Goal: Task Accomplishment & Management: Use online tool/utility

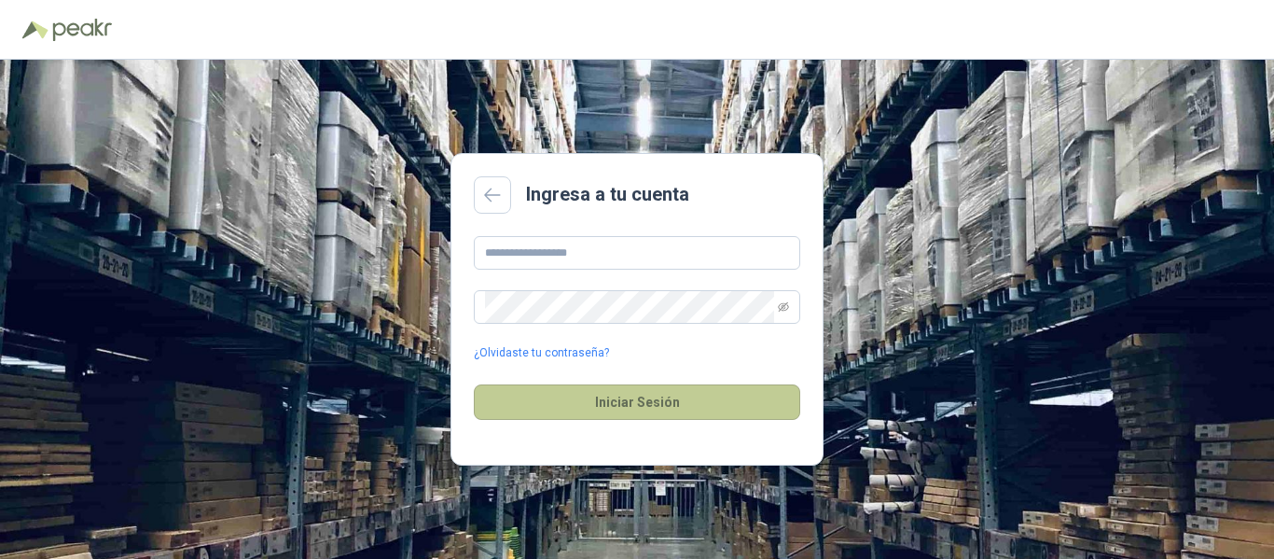
click at [669, 404] on button "Iniciar Sesión" at bounding box center [637, 401] width 326 height 35
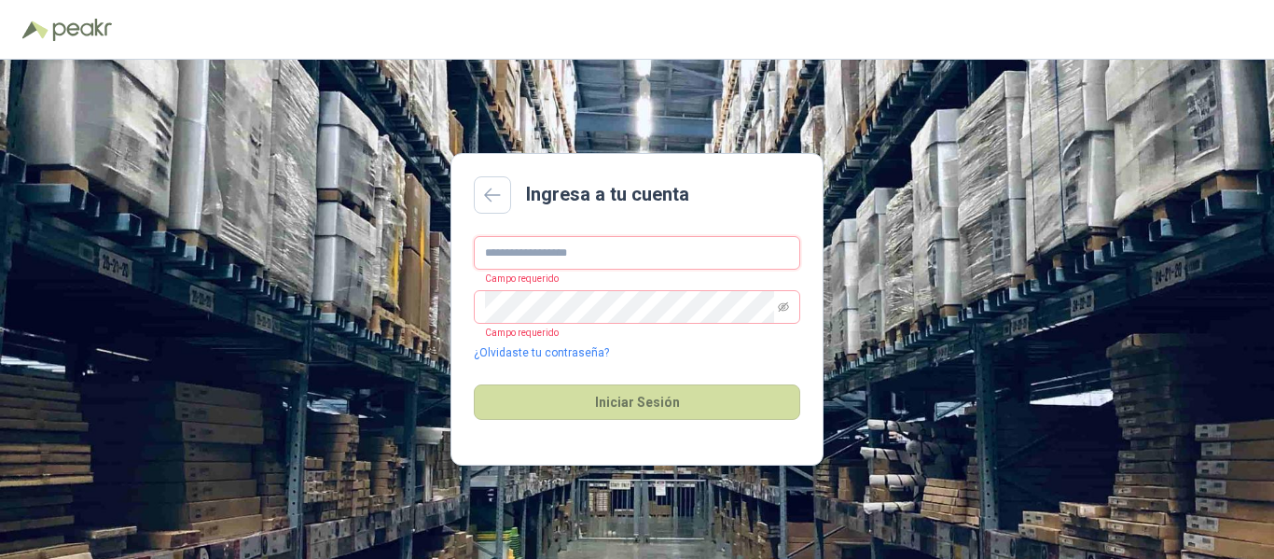
click at [526, 252] on input "text" at bounding box center [637, 253] width 326 height 34
click at [494, 189] on icon at bounding box center [492, 194] width 17 height 15
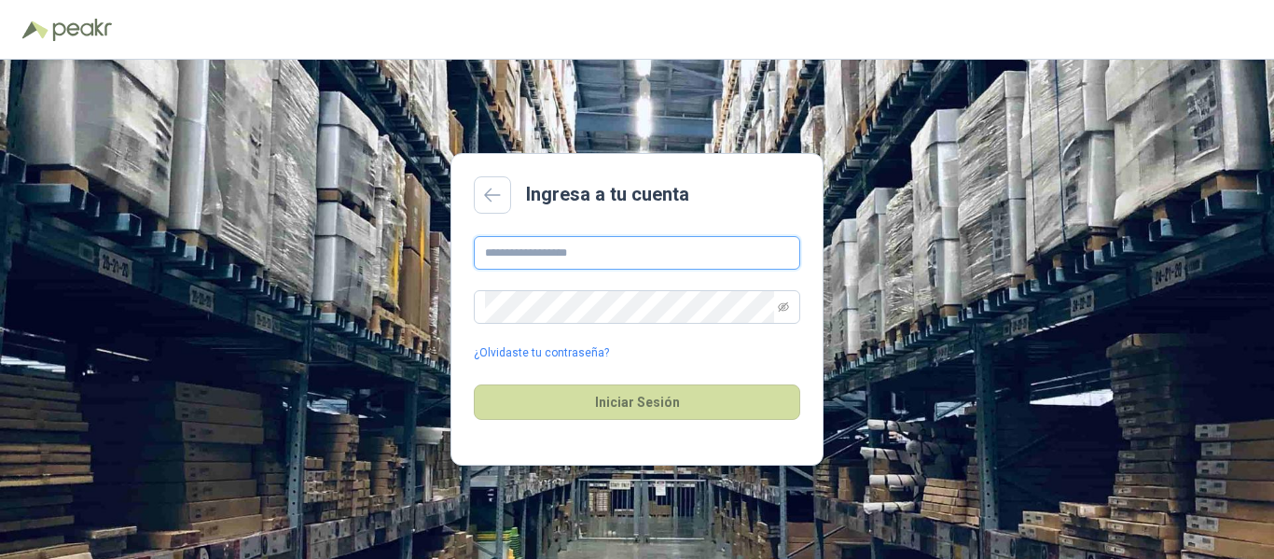
click at [613, 256] on input "text" at bounding box center [637, 253] width 326 height 34
type input "**********"
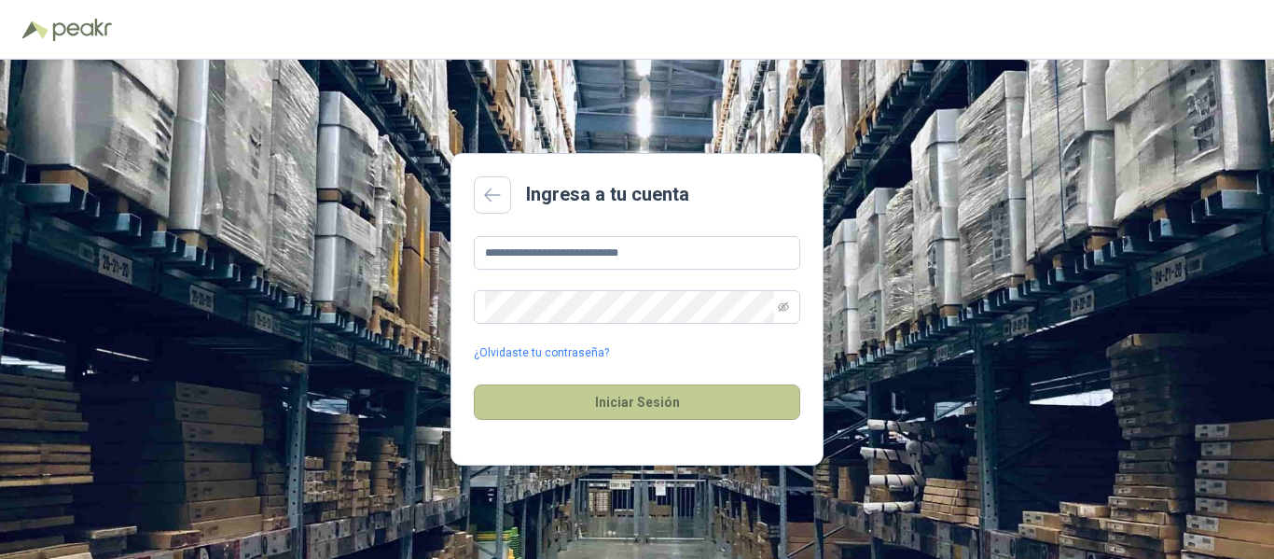
click at [631, 396] on button "Iniciar Sesión" at bounding box center [637, 401] width 326 height 35
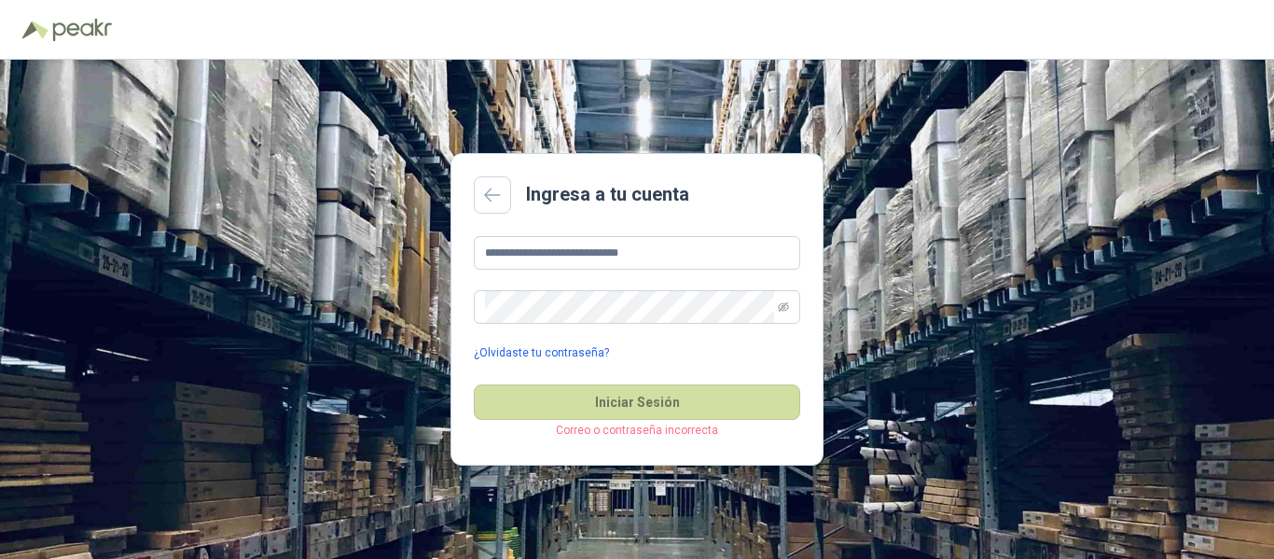
click at [542, 352] on link "¿Olvidaste tu contraseña?" at bounding box center [541, 353] width 135 height 18
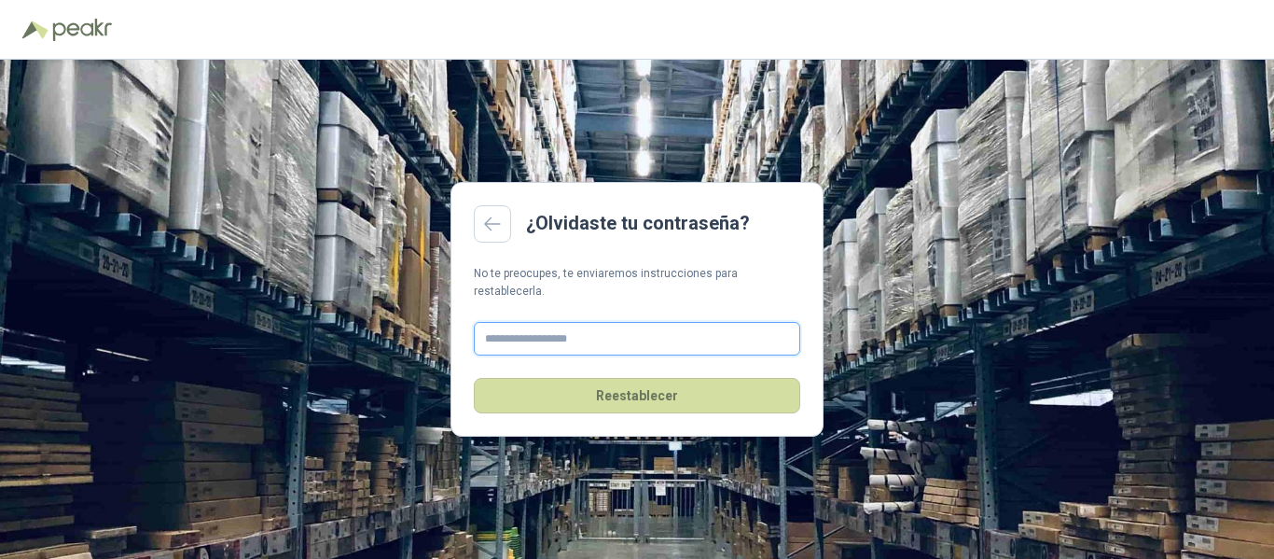
click at [574, 335] on input "text" at bounding box center [637, 339] width 326 height 34
type input "**********"
click at [494, 220] on link at bounding box center [492, 223] width 37 height 37
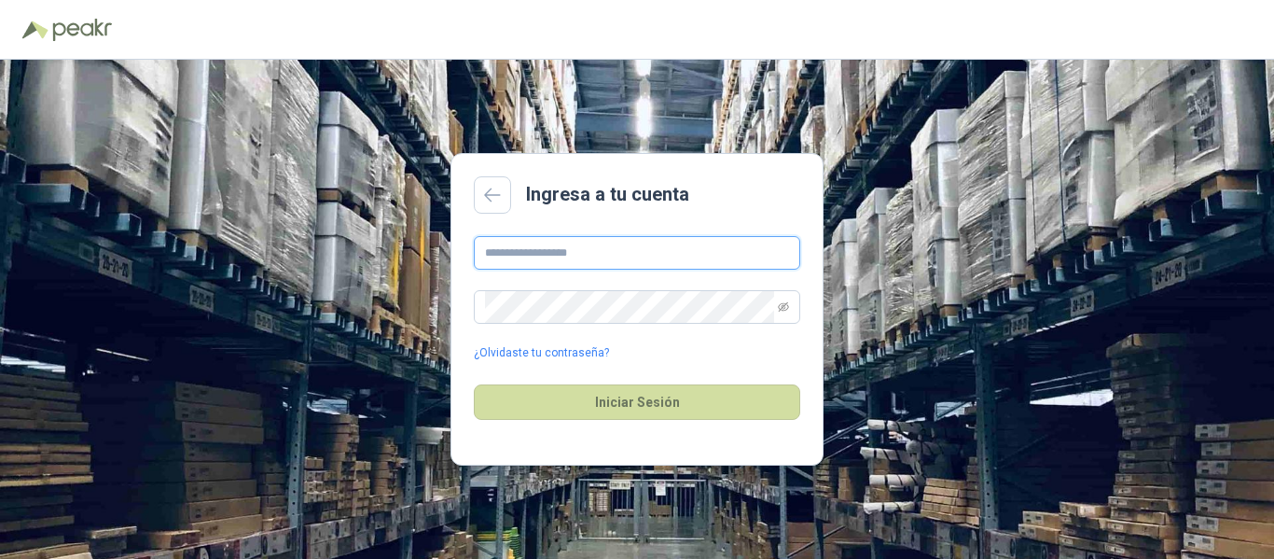
click at [512, 257] on input "text" at bounding box center [637, 253] width 326 height 34
type input "**********"
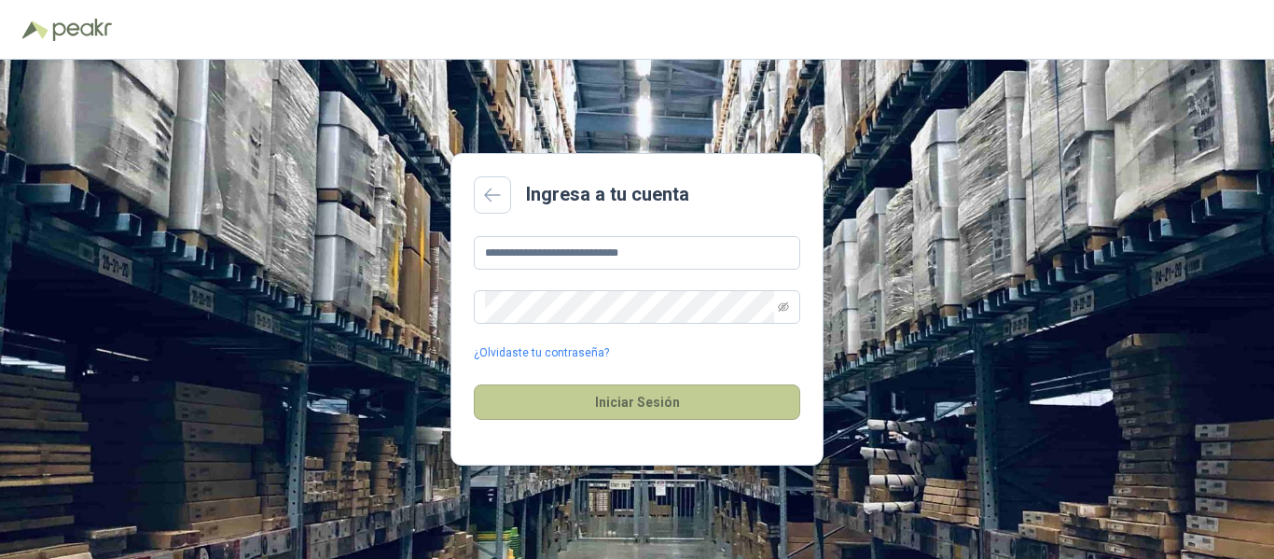
click at [663, 404] on button "Iniciar Sesión" at bounding box center [637, 401] width 326 height 35
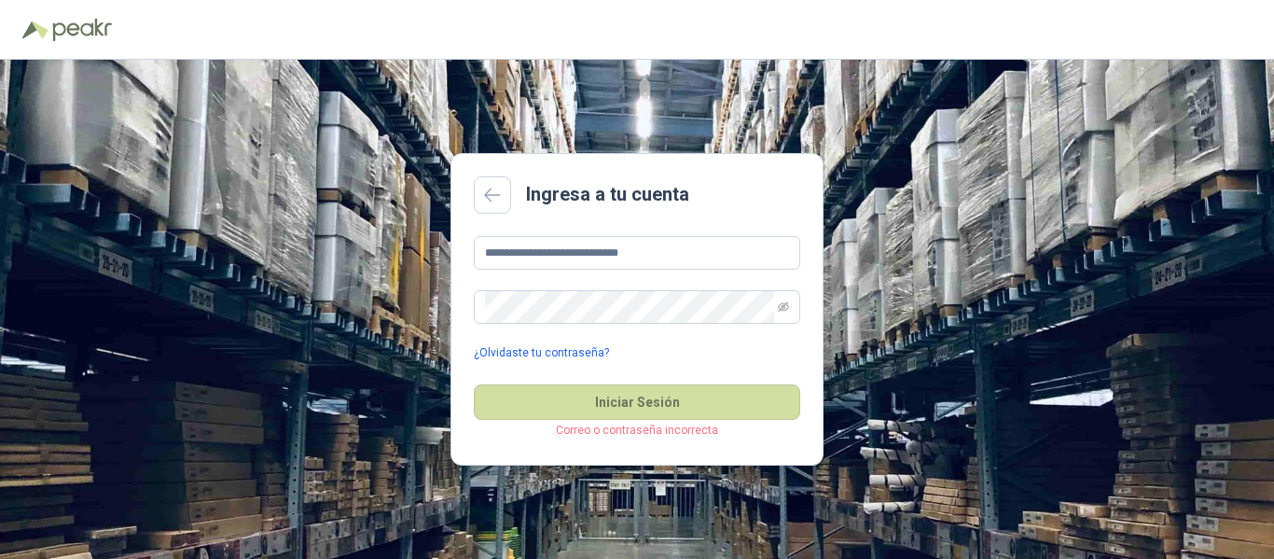
click at [552, 348] on link "¿Olvidaste tu contraseña?" at bounding box center [541, 353] width 135 height 18
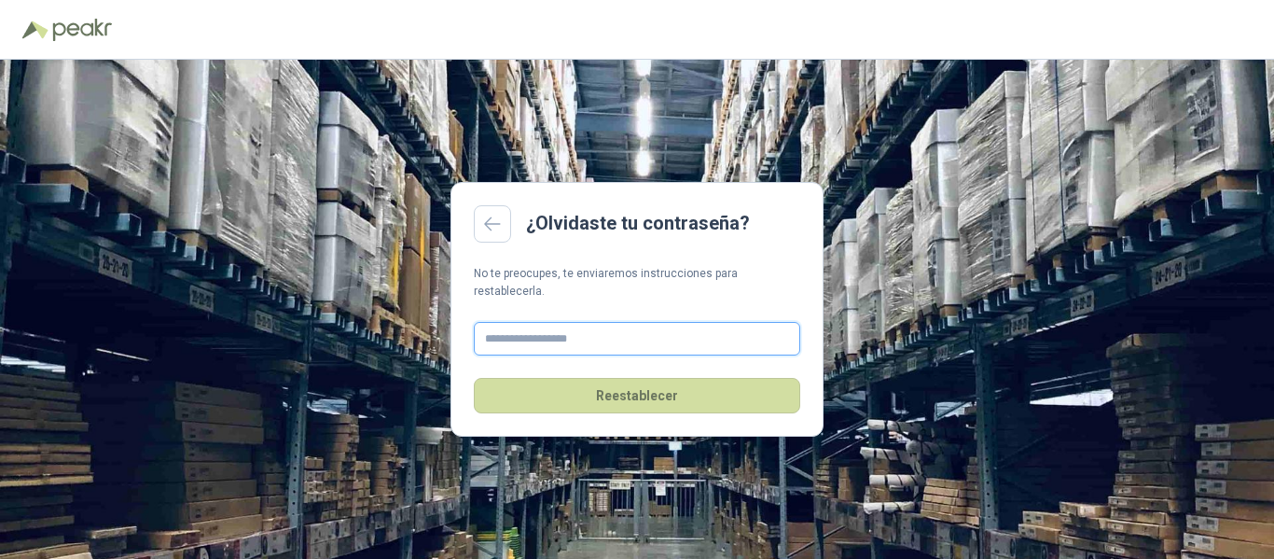
click at [504, 337] on input "text" at bounding box center [637, 339] width 326 height 34
type input "**********"
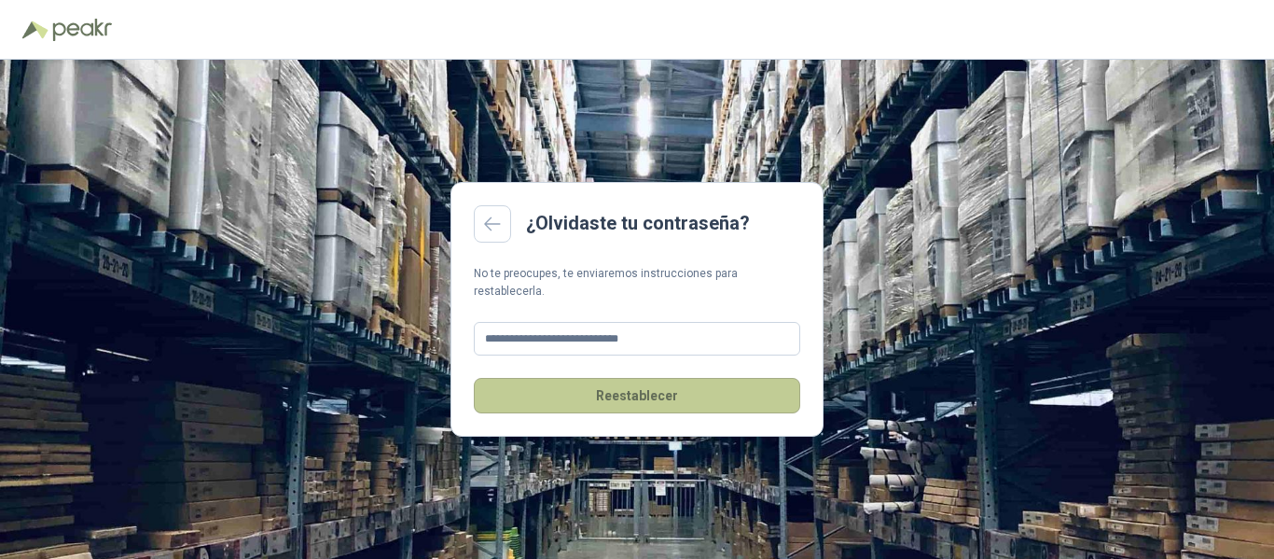
click at [640, 382] on button "Reestablecer" at bounding box center [637, 395] width 326 height 35
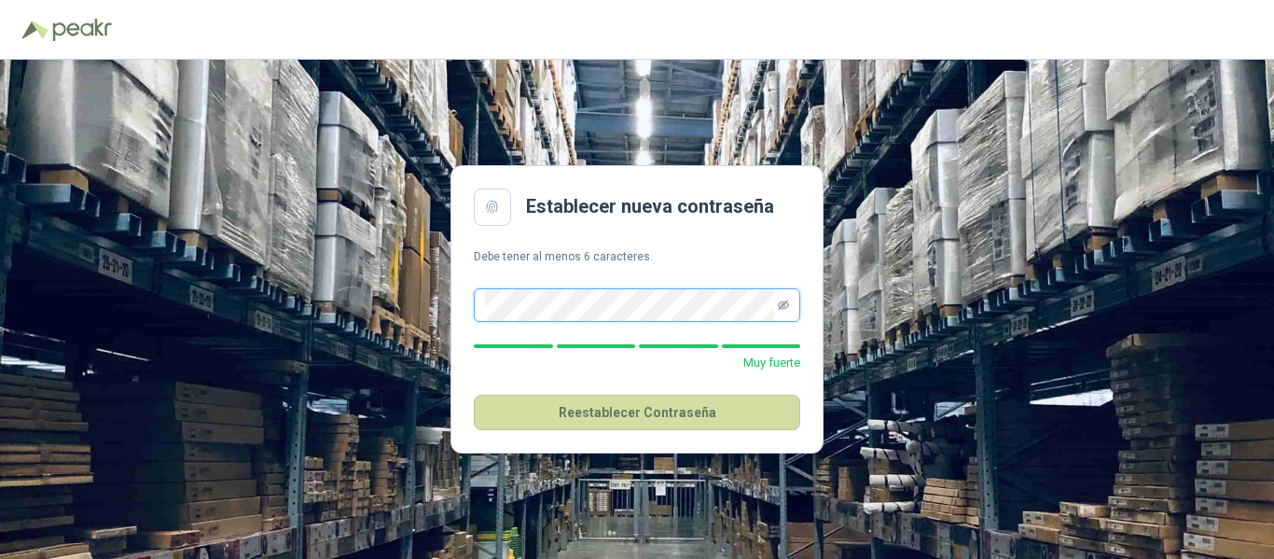
click at [783, 299] on icon "eye-invisible" at bounding box center [783, 304] width 11 height 11
click at [713, 413] on button "Reestablecer Contraseña" at bounding box center [637, 412] width 326 height 35
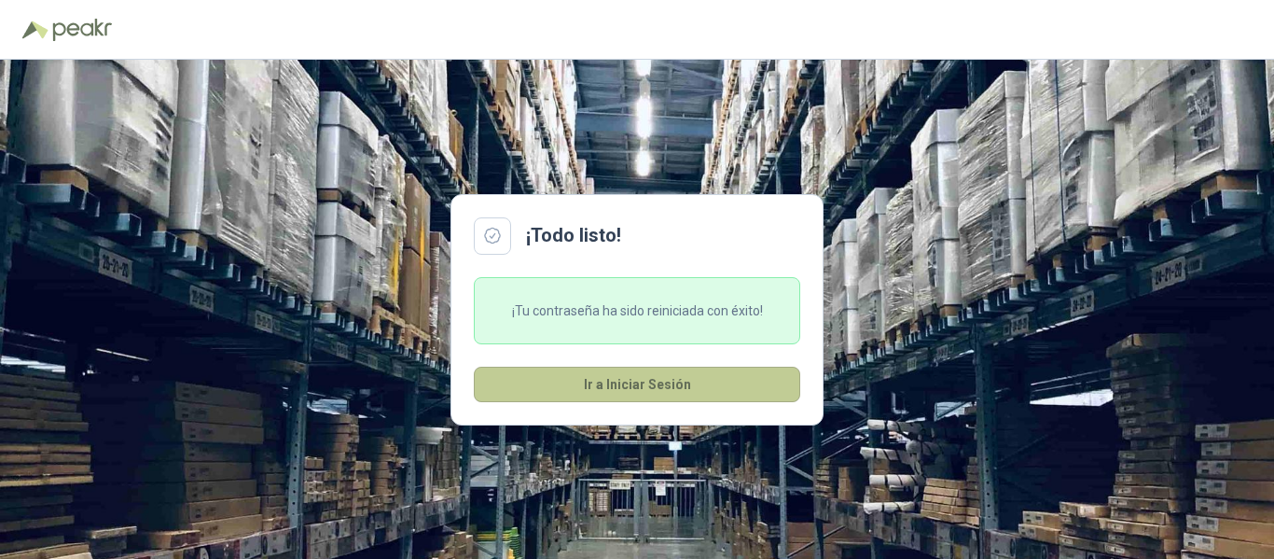
click at [665, 383] on button "Ir a Iniciar Sesión" at bounding box center [637, 384] width 326 height 35
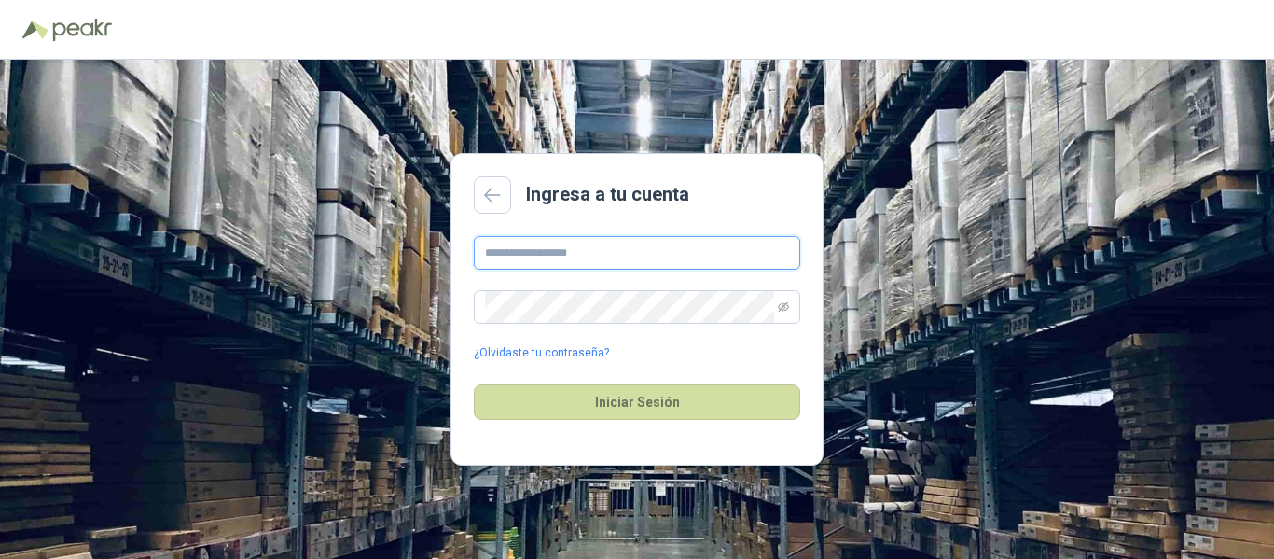
type input "**********"
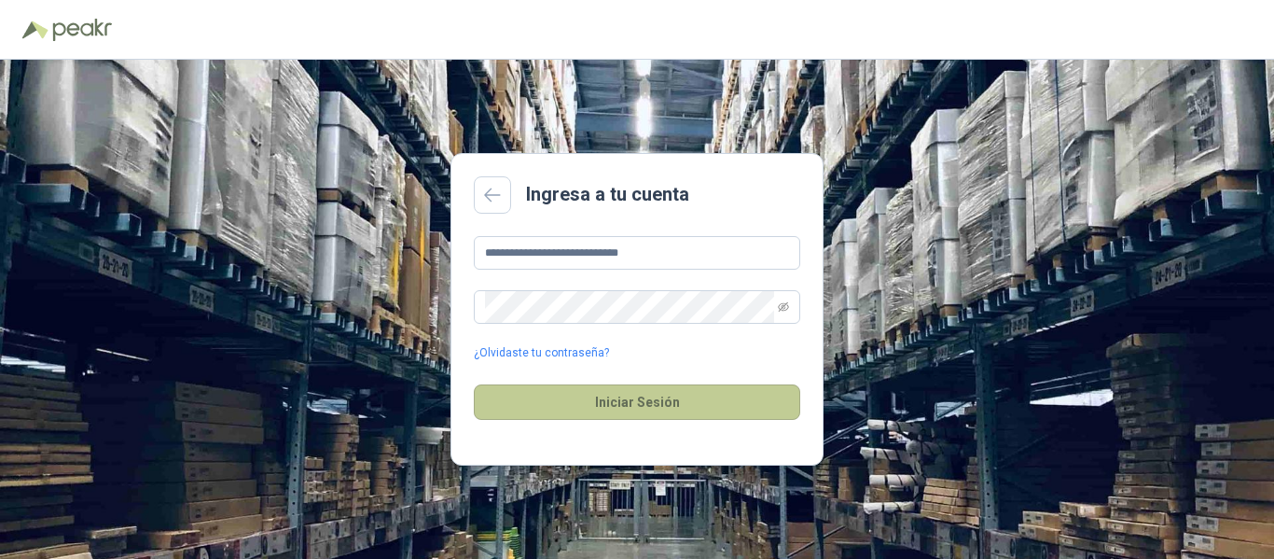
click at [648, 401] on button "Iniciar Sesión" at bounding box center [637, 401] width 326 height 35
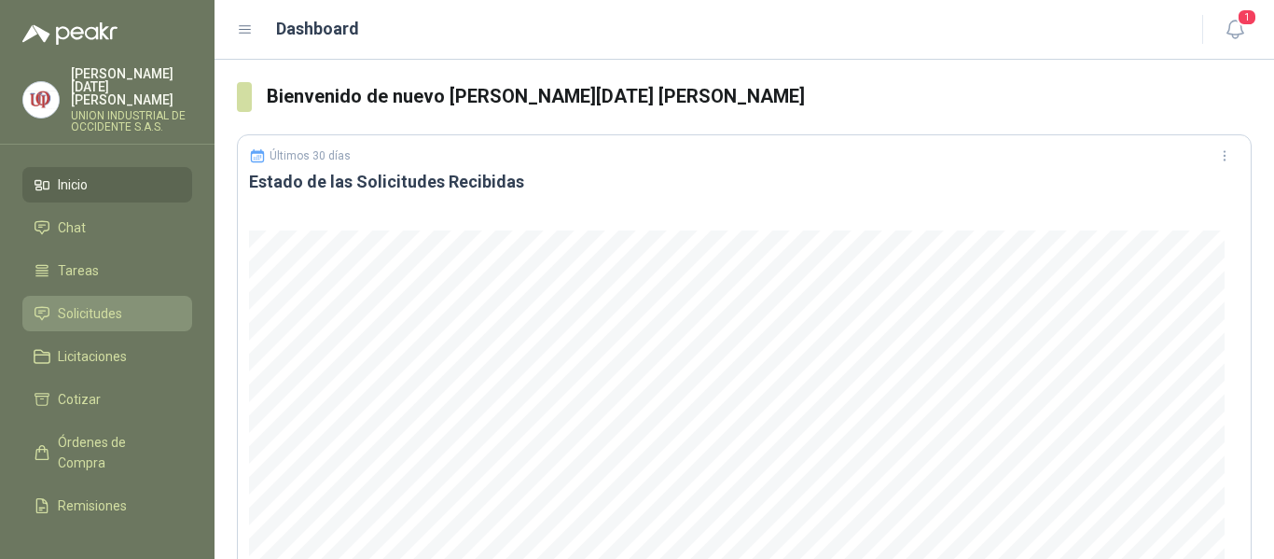
click at [90, 303] on span "Solicitudes" at bounding box center [90, 313] width 64 height 21
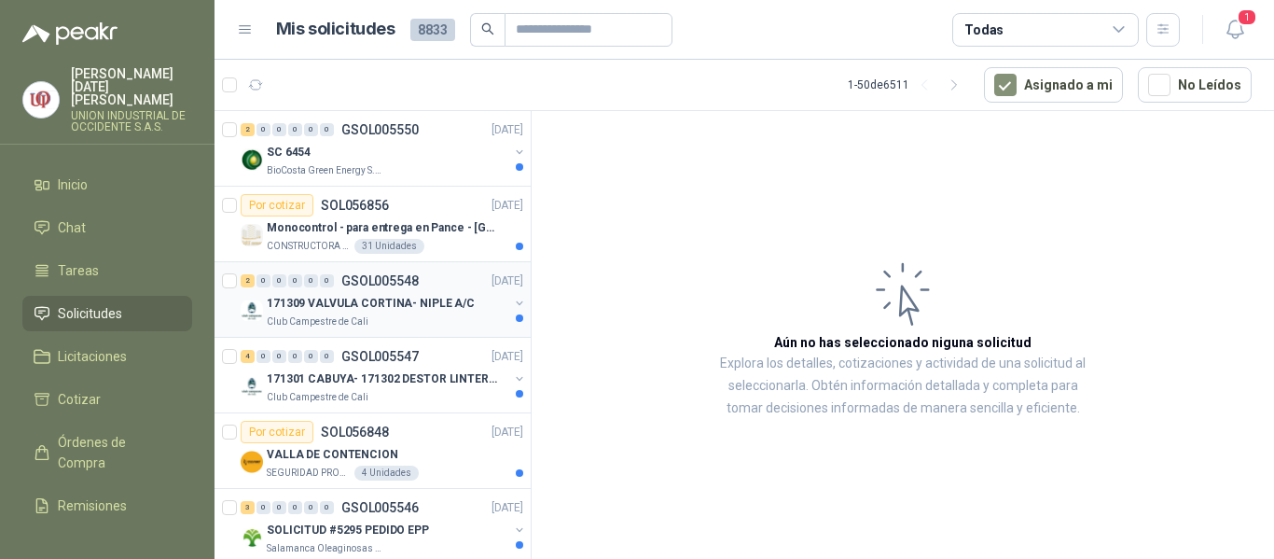
click at [339, 303] on p "171309 VALVULA CORTINA- NIPLE A/C" at bounding box center [371, 304] width 208 height 18
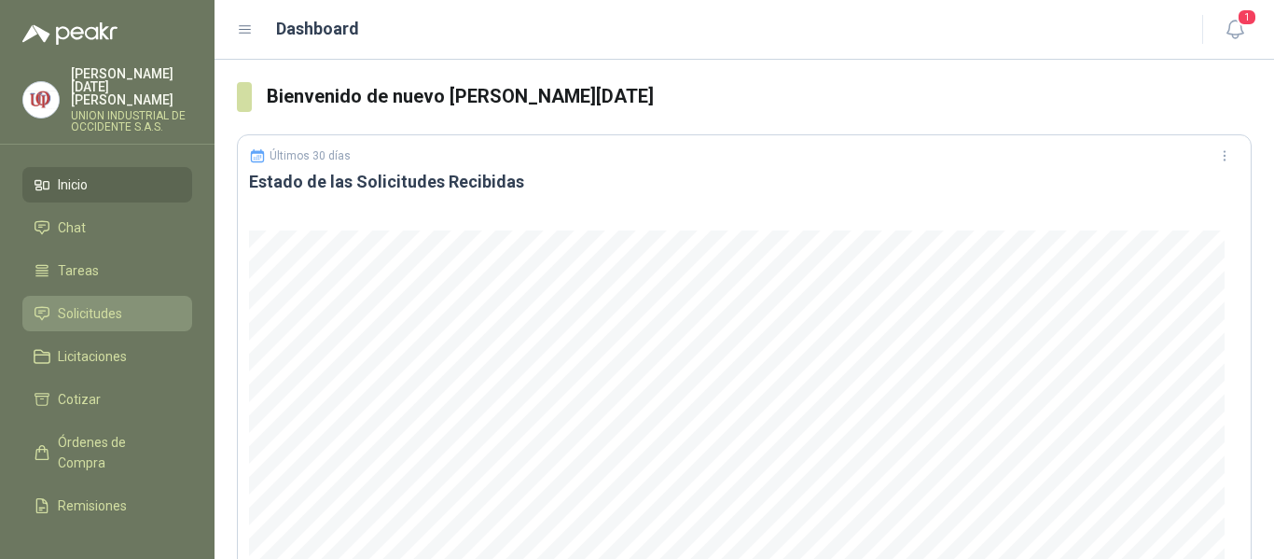
click at [84, 303] on span "Solicitudes" at bounding box center [90, 313] width 64 height 21
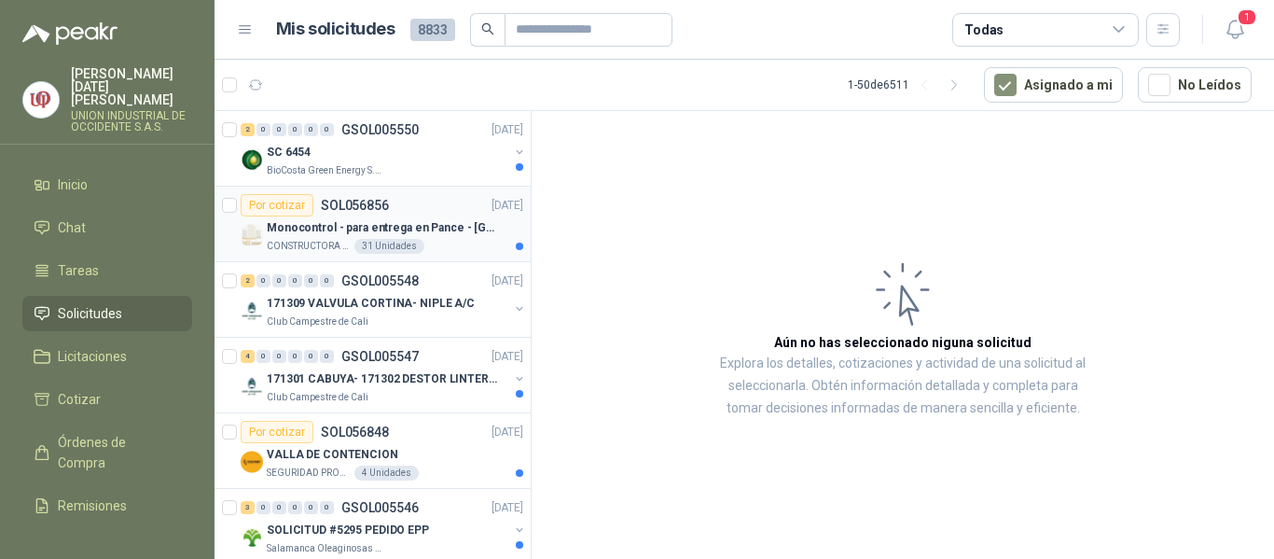
click at [346, 214] on div "Por cotizar SOL056856" at bounding box center [315, 205] width 148 height 22
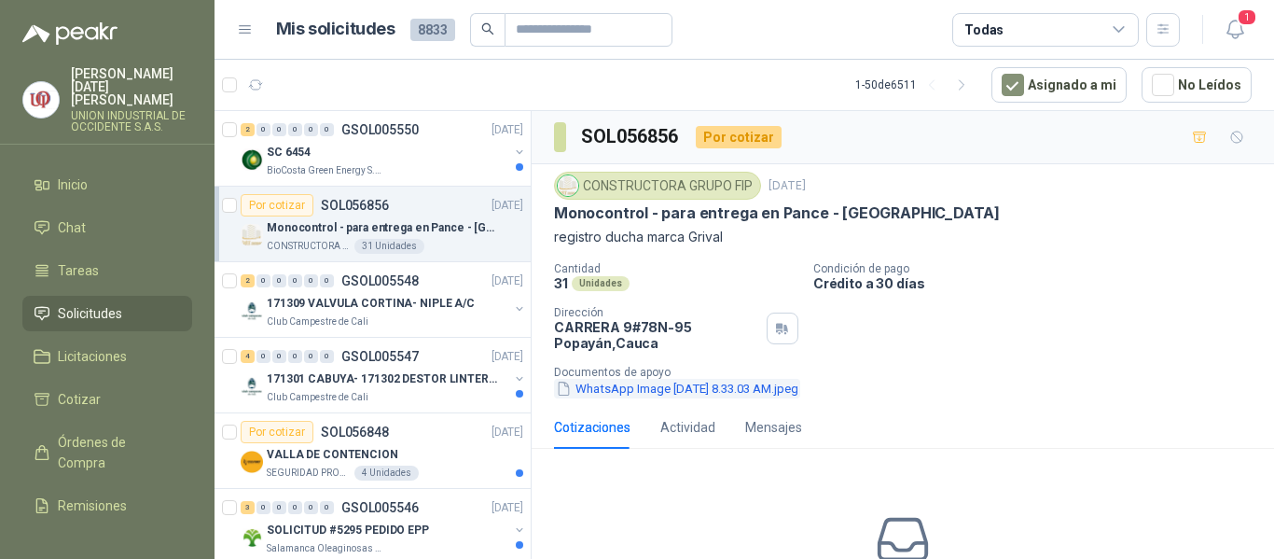
click at [655, 386] on button "WhatsApp Image 2025-09-20 at 8.33.03 AM.jpeg" at bounding box center [677, 389] width 246 height 20
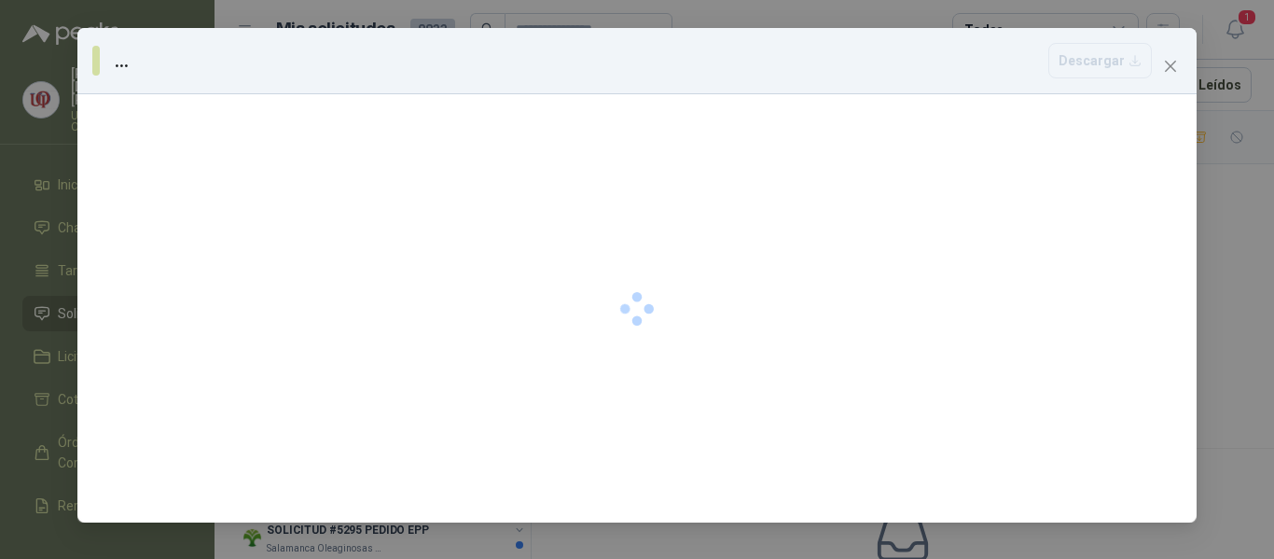
click at [655, 386] on div at bounding box center [636, 308] width 1119 height 428
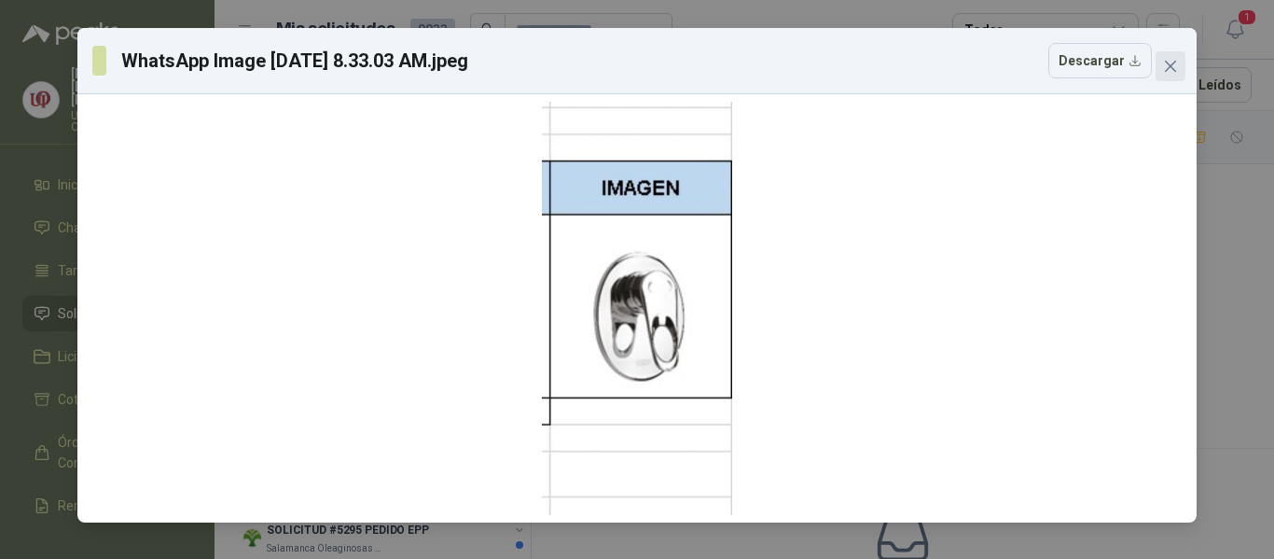
click at [1172, 70] on icon "close" at bounding box center [1170, 66] width 15 height 15
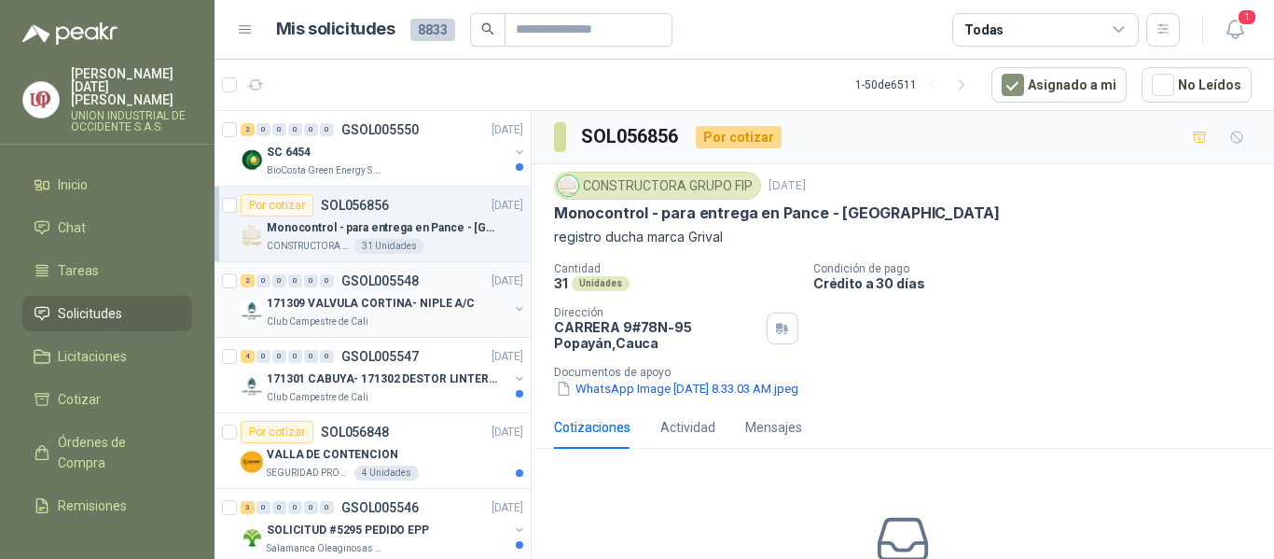
click at [341, 297] on p "171309 VALVULA CORTINA- NIPLE A/C" at bounding box center [371, 304] width 208 height 18
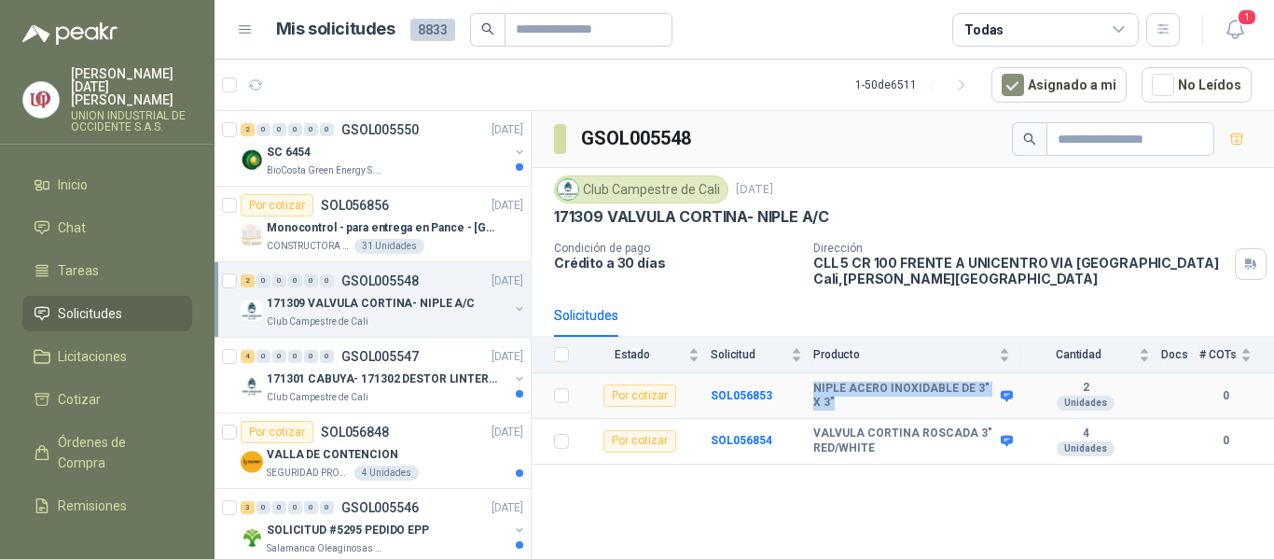
drag, startPoint x: 801, startPoint y: 389, endPoint x: 956, endPoint y: 404, distance: 155.5
click at [956, 404] on tr "Por cotizar SOL056853 NIPLE ACERO INOXIDABLE DE 3" X 3" 2 Unidades 0" at bounding box center [903, 396] width 742 height 46
copy tr "NIPLE ACERO INOXIDABLE DE 3" X 3""
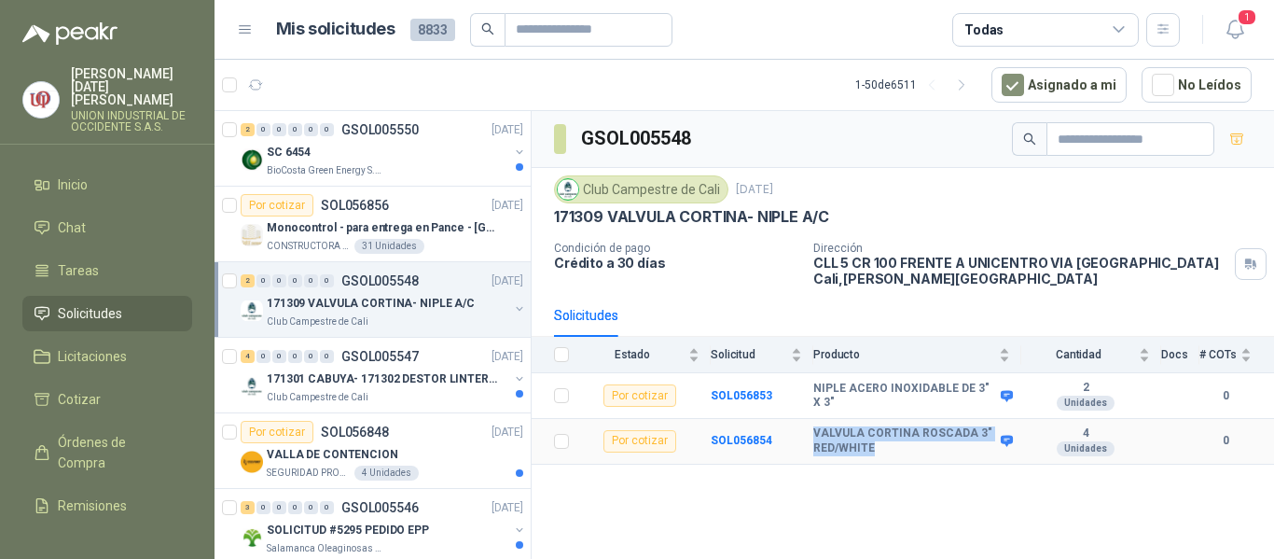
drag, startPoint x: 812, startPoint y: 434, endPoint x: 880, endPoint y: 449, distance: 68.8
click at [880, 449] on tr "Por cotizar SOL056854 VALVULA CORTINA ROSCADA 3" RED/WHITE 4 Unidades 0" at bounding box center [903, 442] width 742 height 46
copy tr "VALVULA CORTINA ROSCADA 3" RED/WHITE"
click at [374, 361] on p "GSOL005547" at bounding box center [379, 356] width 77 height 13
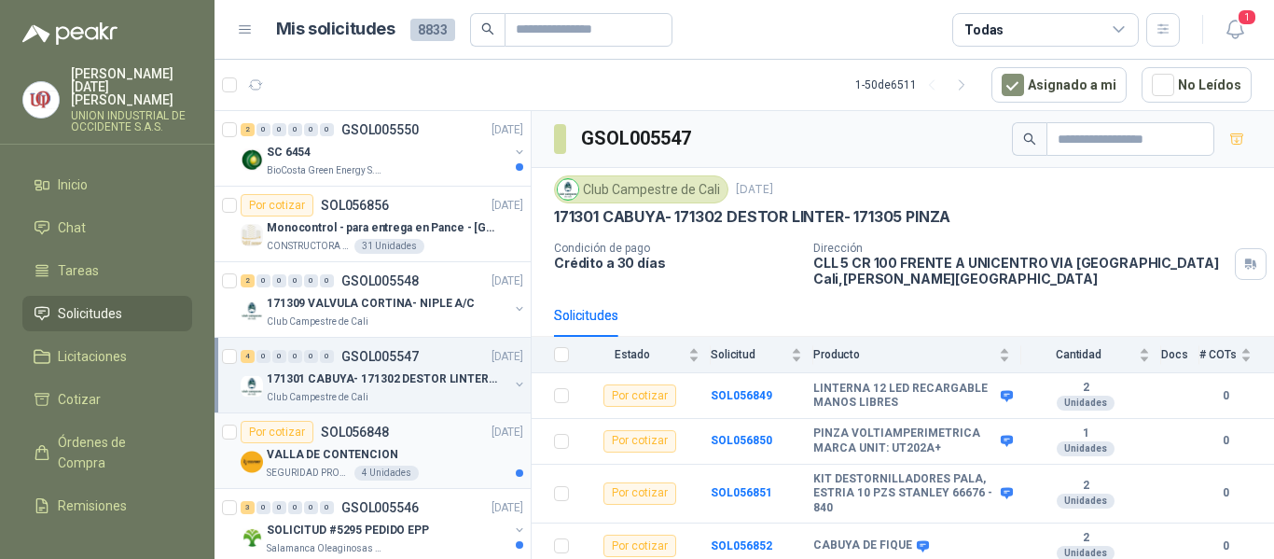
click at [378, 438] on p "SOL056848" at bounding box center [355, 431] width 68 height 13
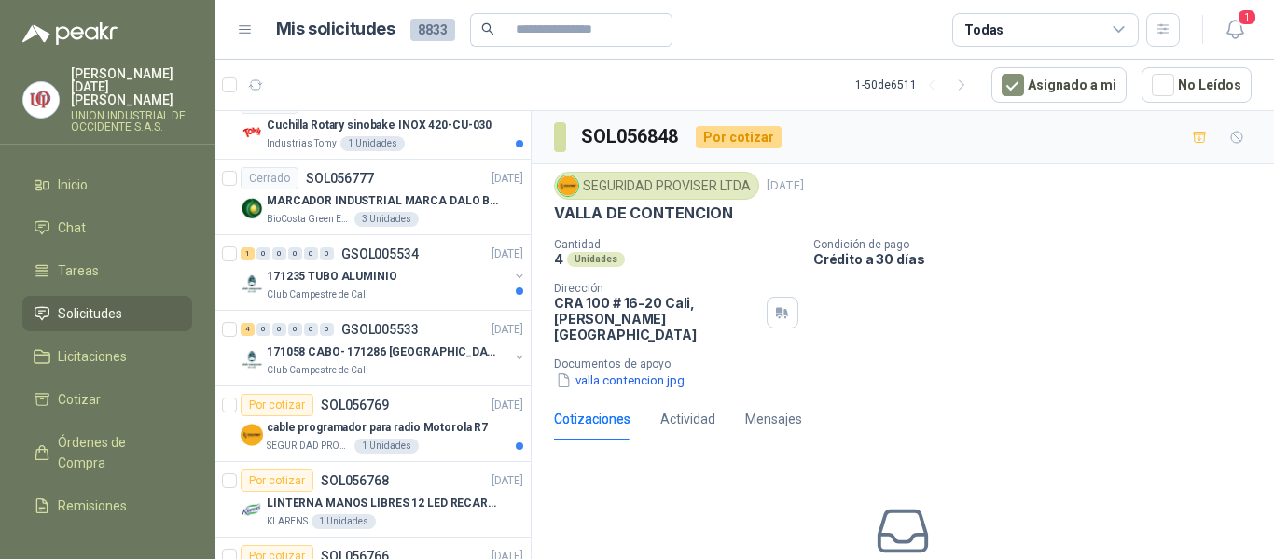
scroll to position [1153, 0]
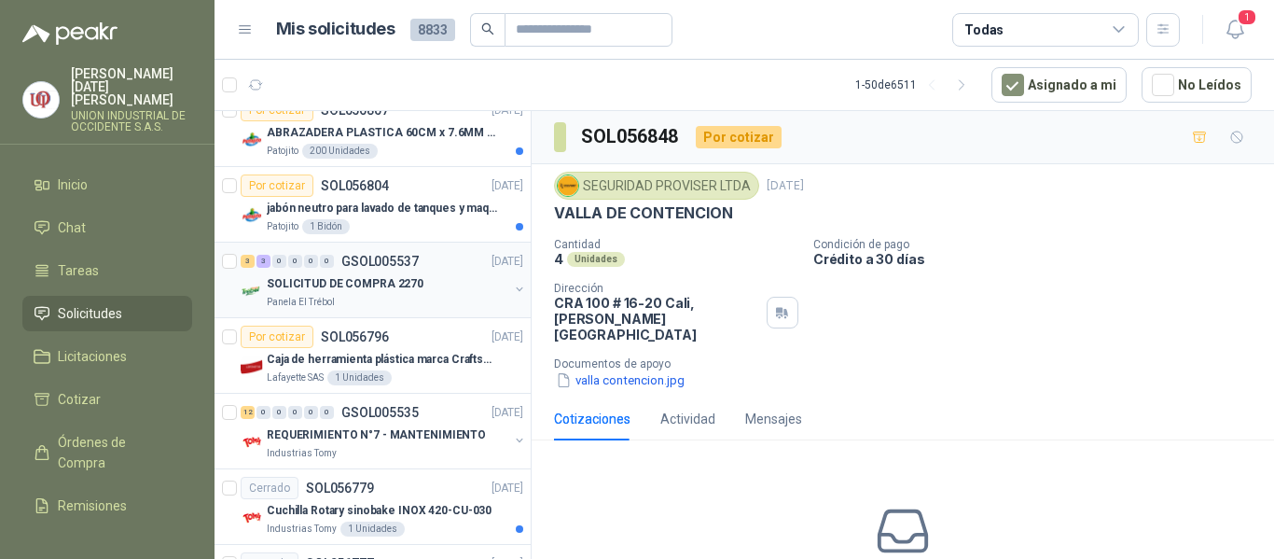
click at [348, 280] on p "SOLICITUD DE COMPRA 2270" at bounding box center [345, 284] width 157 height 18
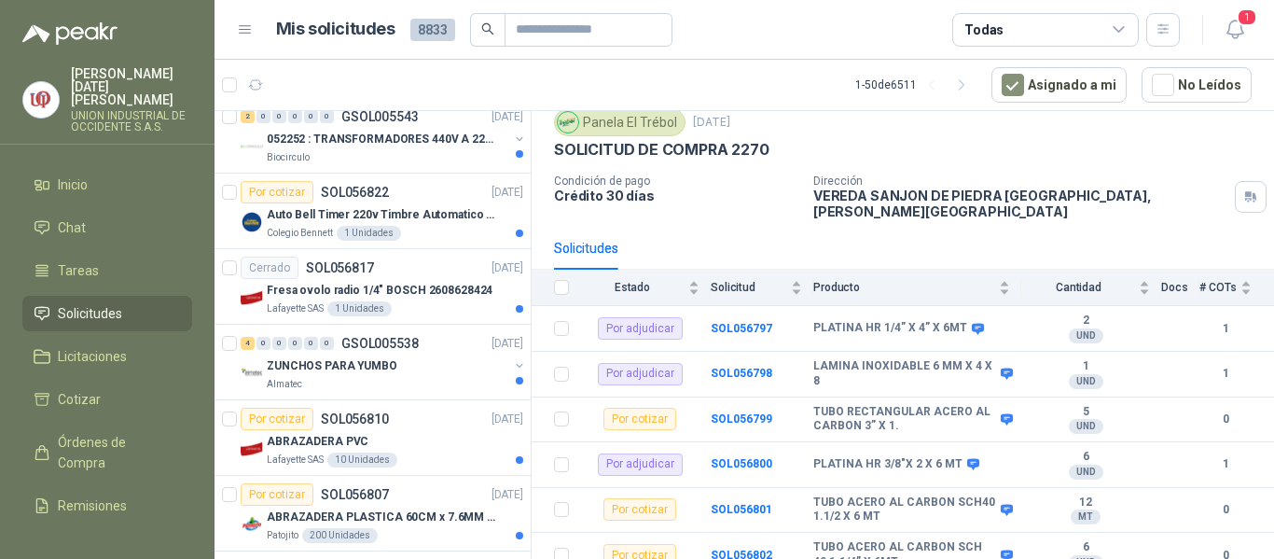
scroll to position [384, 0]
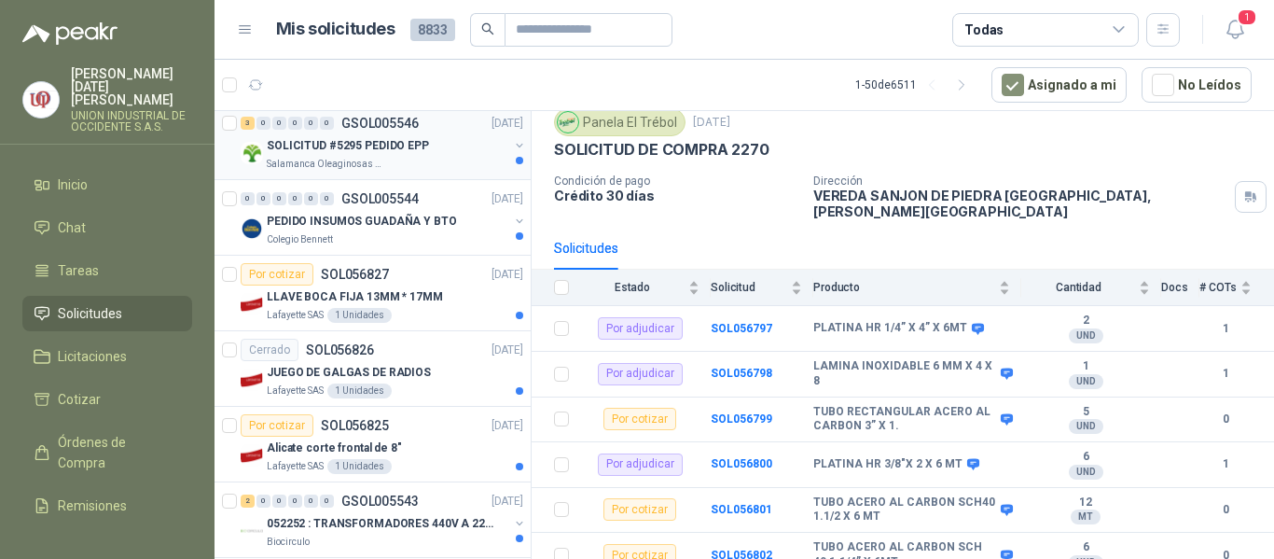
click at [393, 146] on p "SOLICITUD #5295 PEDIDO EPP" at bounding box center [348, 146] width 162 height 18
